Goal: Register for event/course

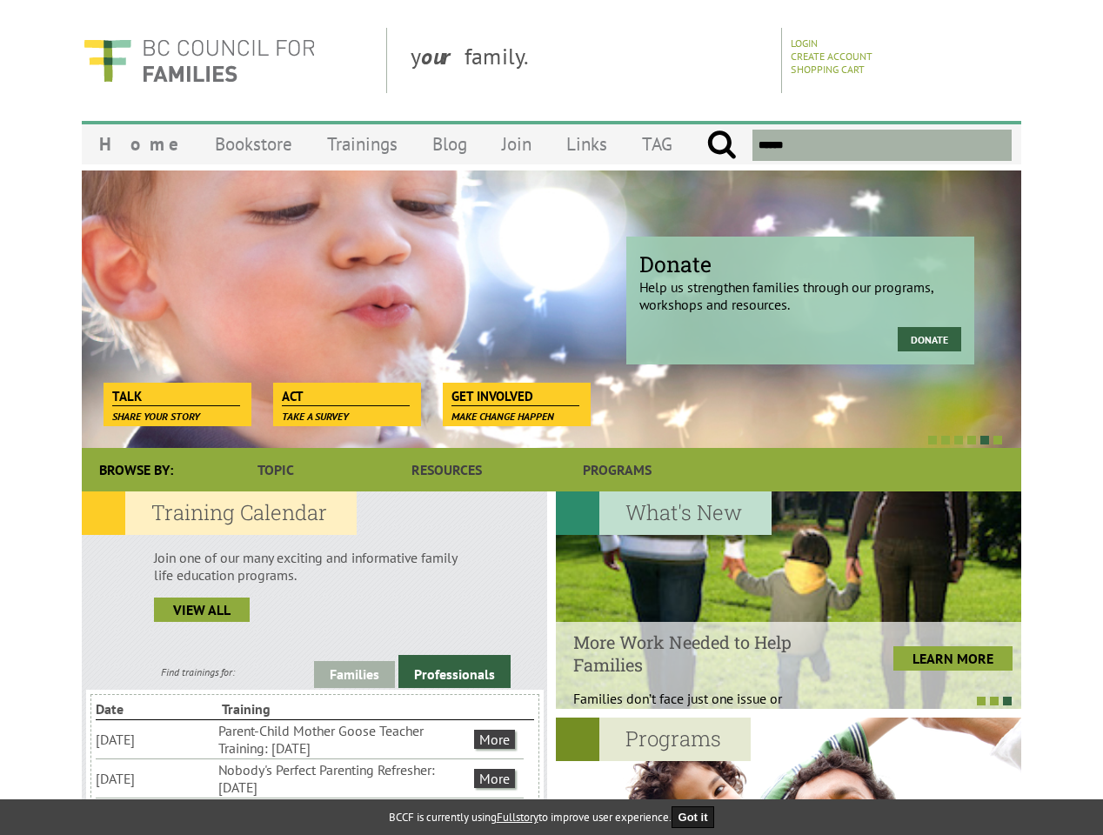
click at [552, 431] on div at bounding box center [533, 439] width 940 height 17
click at [552, 309] on div "Donate Help us strengthen families through our programs, workshops and resource…" at bounding box center [552, 309] width 940 height 278
click at [532, 439] on div at bounding box center [533, 439] width 940 height 17
click at [354, 674] on link "Families" at bounding box center [354, 674] width 81 height 27
click at [454, 672] on link "Professionals" at bounding box center [454, 671] width 112 height 33
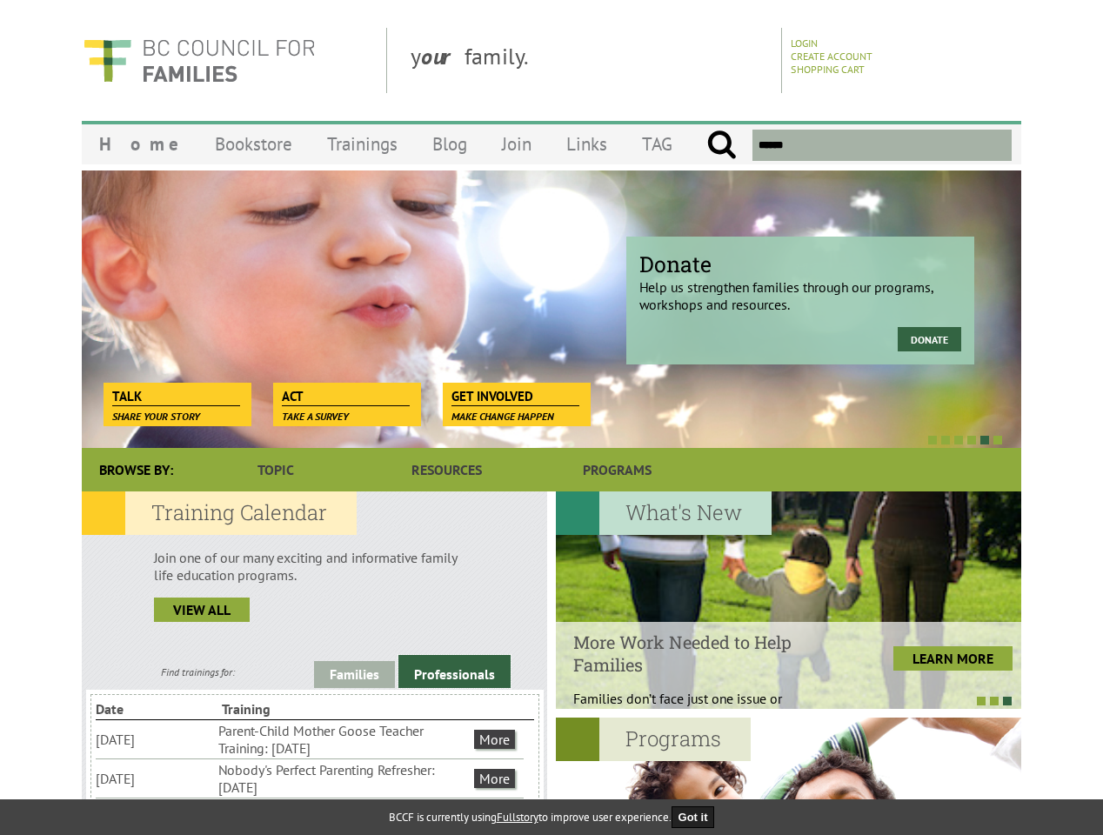
click at [310, 778] on li "Nobody's Perfect Parenting Refresher: [DATE]" at bounding box center [344, 778] width 252 height 38
click at [788, 600] on div at bounding box center [788, 600] width 465 height 217
click at [779, 700] on div at bounding box center [779, 700] width 465 height 17
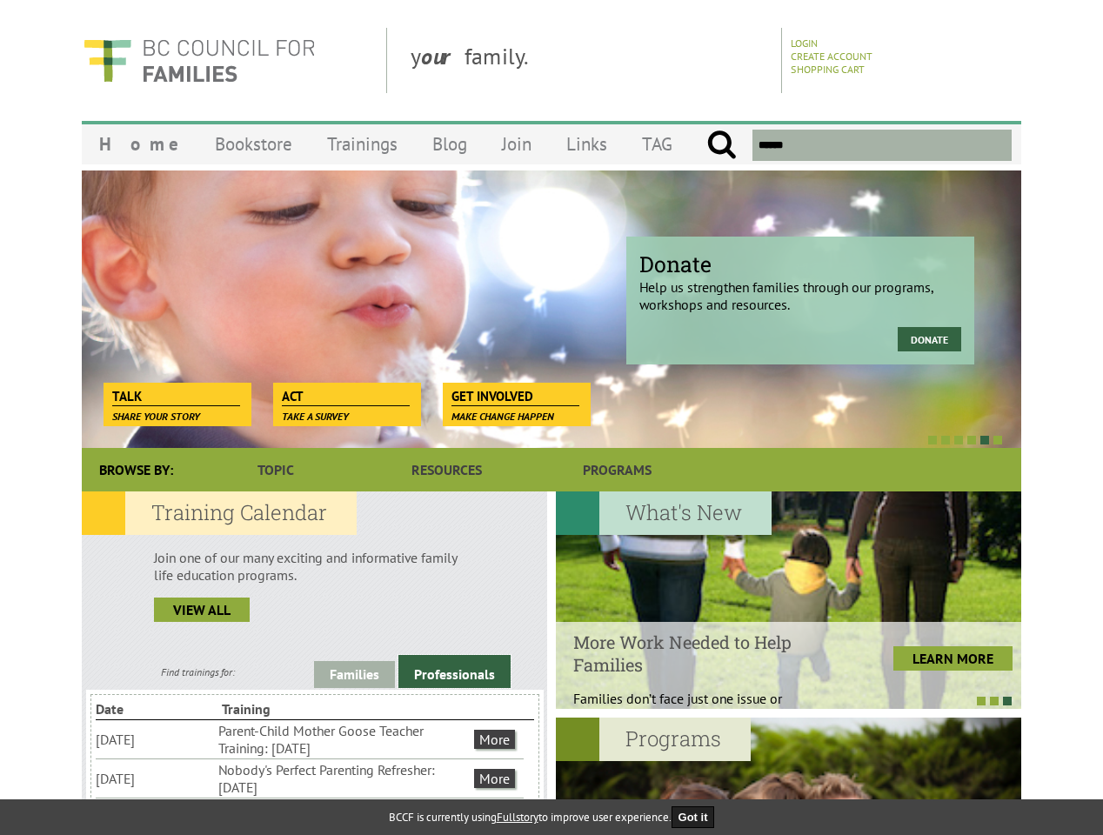
click at [699, 817] on button "Got it" at bounding box center [693, 817] width 43 height 22
